Goal: Find specific page/section: Locate item on page

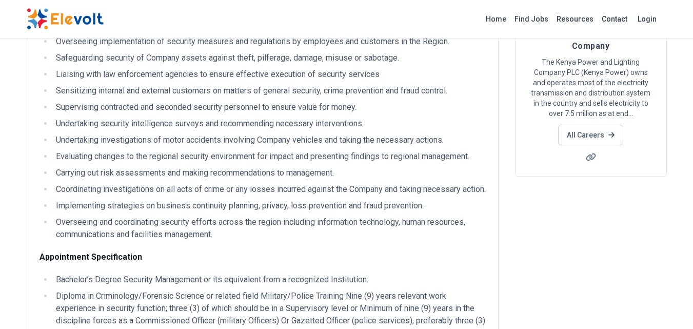
scroll to position [34, 0]
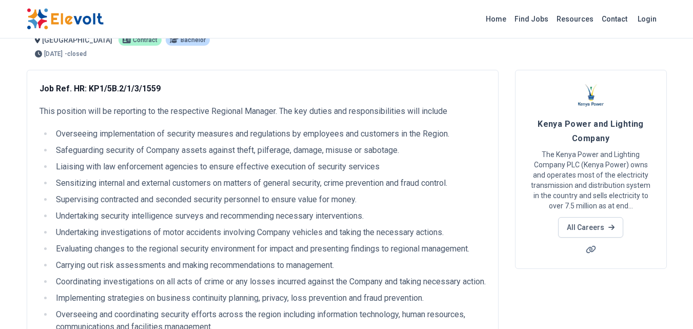
click at [401, 29] on div "Home Find Jobs Resources Contact Login" at bounding box center [346, 19] width 657 height 22
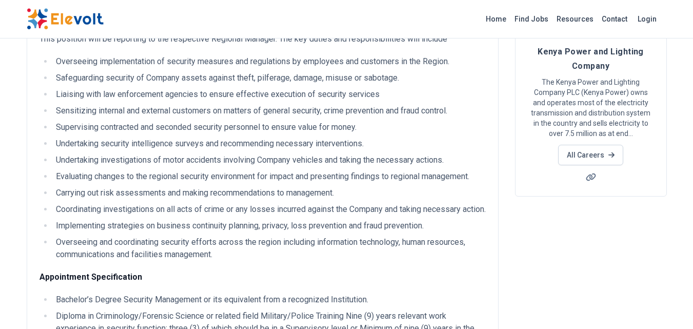
scroll to position [82, 0]
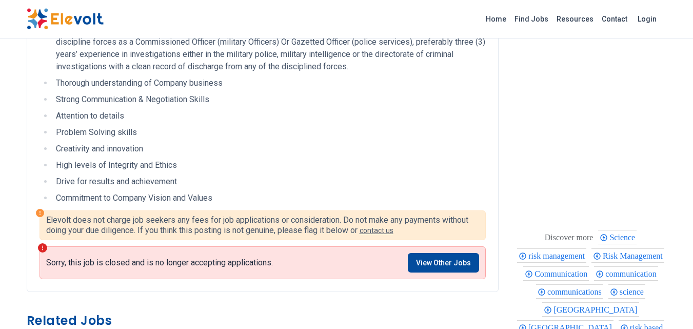
scroll to position [268, 0]
